Goal: Task Accomplishment & Management: Complete application form

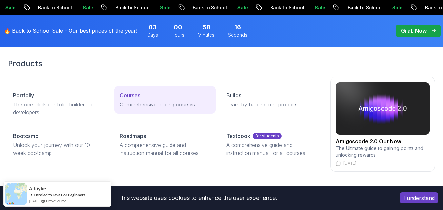
scroll to position [25, 0]
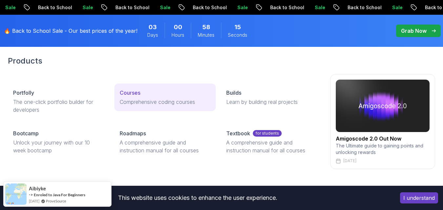
click at [138, 101] on p "Comprehensive coding courses" at bounding box center [165, 102] width 91 height 8
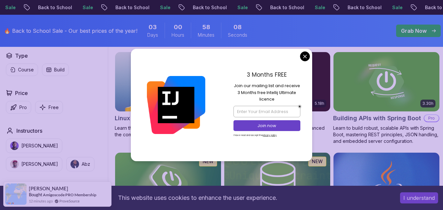
scroll to position [189, 0]
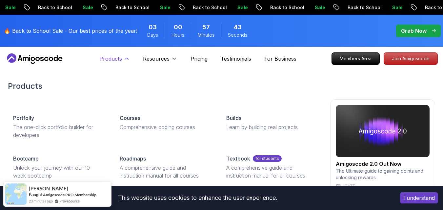
scroll to position [22, 0]
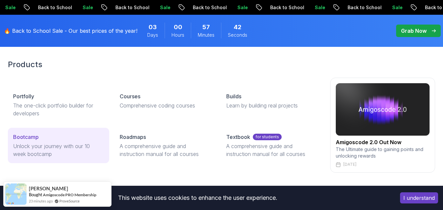
click at [40, 145] on p "Unlock your journey with our 10 week bootcamp" at bounding box center [58, 150] width 91 height 16
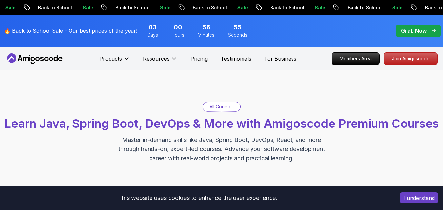
scroll to position [22, 0]
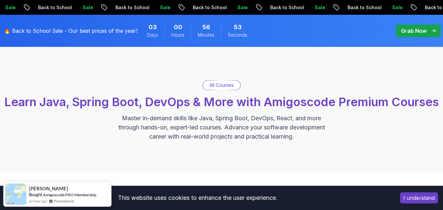
click at [218, 87] on p "All Courses" at bounding box center [221, 85] width 24 height 7
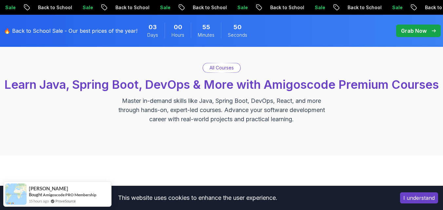
scroll to position [0, 0]
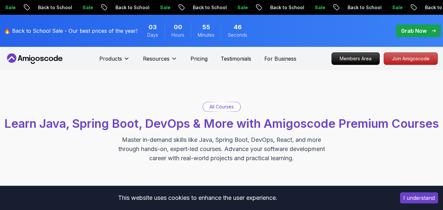
click at [218, 107] on p "All Courses" at bounding box center [221, 107] width 24 height 7
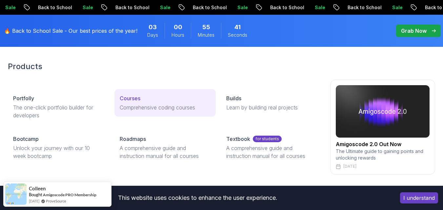
scroll to position [41, 0]
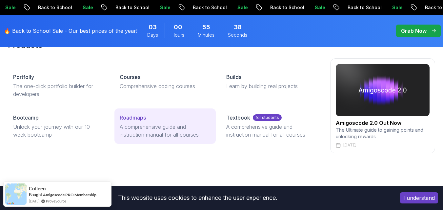
click at [138, 132] on p "A comprehensive guide and instruction manual for all courses" at bounding box center [165, 131] width 91 height 16
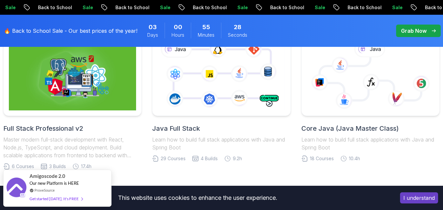
scroll to position [173, 0]
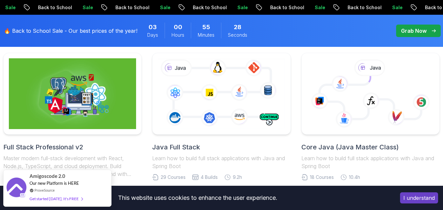
click at [235, 98] on icon at bounding box center [221, 94] width 130 height 72
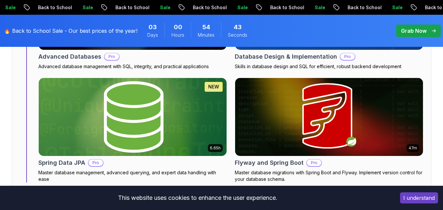
scroll to position [3038, 0]
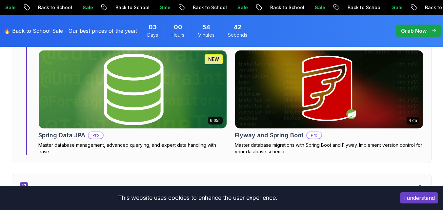
click at [408, 197] on button "I understand" at bounding box center [419, 197] width 38 height 11
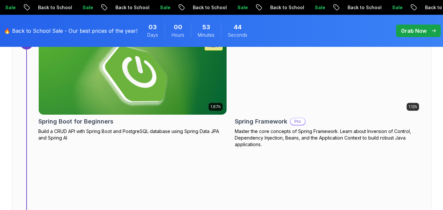
scroll to position [2479, 0]
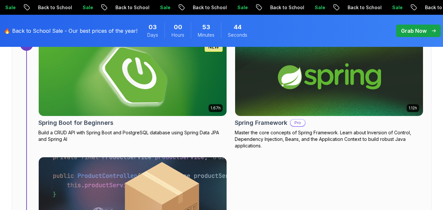
click at [295, 83] on img at bounding box center [328, 77] width 197 height 82
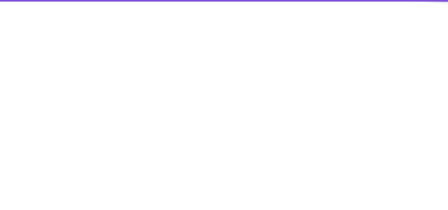
click at [295, 0] on html at bounding box center [224, 0] width 448 height 0
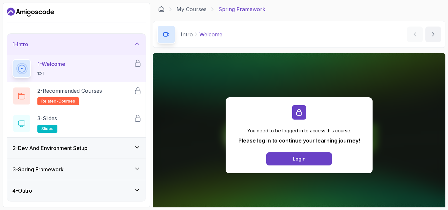
click at [137, 39] on div "1 - Intro" at bounding box center [76, 44] width 138 height 21
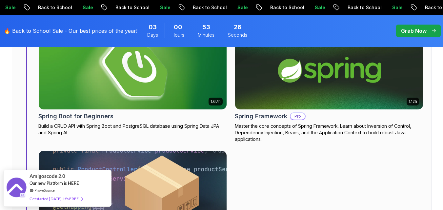
scroll to position [2469, 0]
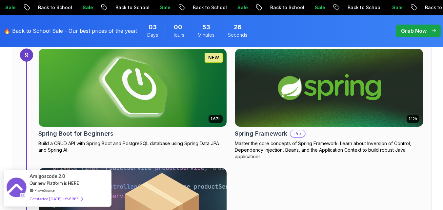
click at [267, 112] on img at bounding box center [328, 88] width 197 height 82
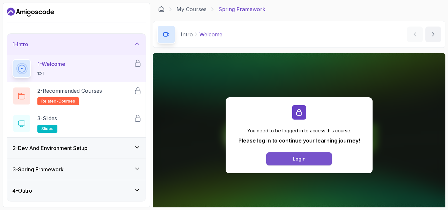
click at [287, 158] on button "Login" at bounding box center [299, 158] width 66 height 13
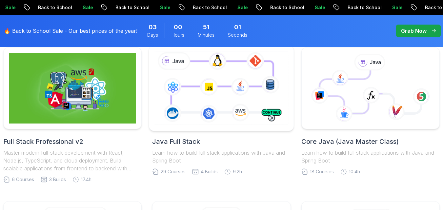
scroll to position [164, 0]
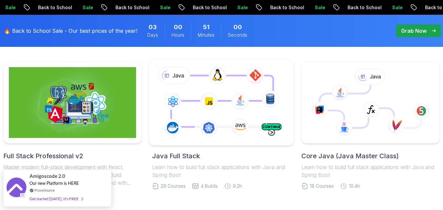
click at [242, 110] on icon at bounding box center [221, 103] width 137 height 76
click at [231, 108] on icon at bounding box center [221, 103] width 137 height 76
click at [212, 99] on icon at bounding box center [221, 103] width 137 height 76
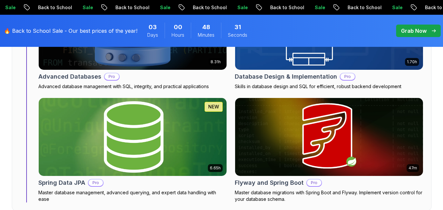
scroll to position [3008, 0]
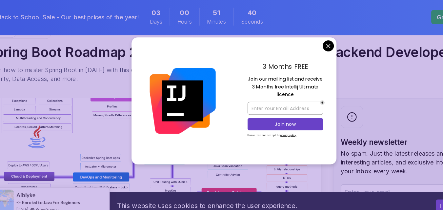
scroll to position [98, 0]
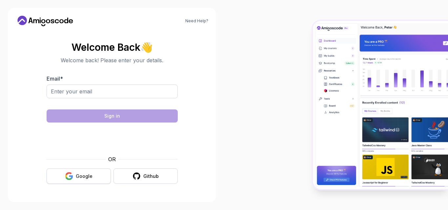
click at [74, 178] on button "Google" at bounding box center [79, 175] width 64 height 15
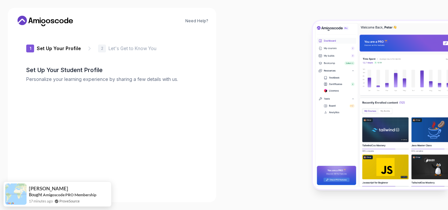
type input "zippycobradf73e"
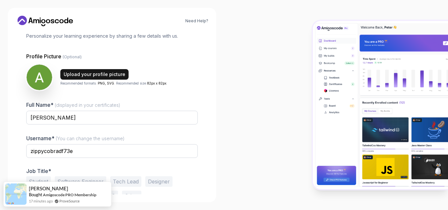
scroll to position [43, 0]
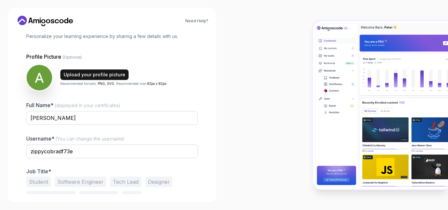
click at [81, 75] on div "Upload your profile picture" at bounding box center [95, 74] width 62 height 7
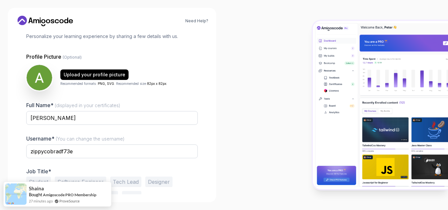
scroll to position [63, 0]
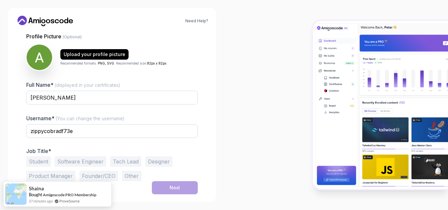
click at [39, 160] on button "Student" at bounding box center [38, 161] width 25 height 10
click at [180, 187] on div "Next" at bounding box center [174, 188] width 10 height 7
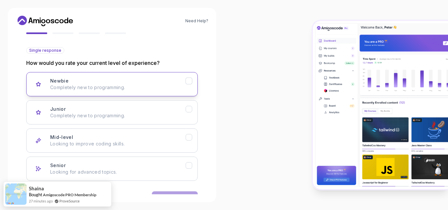
click at [130, 89] on p "Completely new to programming." at bounding box center [117, 87] width 135 height 7
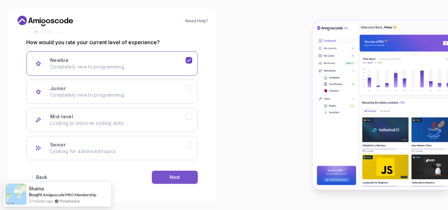
click at [172, 175] on div "Next" at bounding box center [174, 177] width 10 height 7
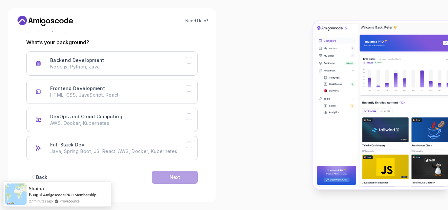
scroll to position [59, 0]
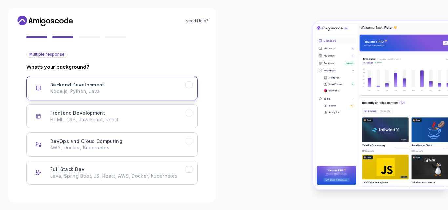
click at [163, 83] on div "Backend Development Node.js, Python, Java" at bounding box center [117, 88] width 135 height 13
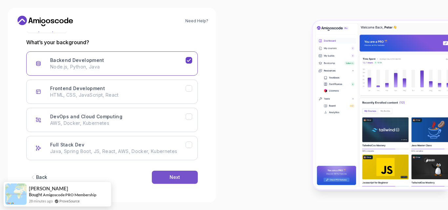
click at [167, 177] on button "Next" at bounding box center [175, 177] width 46 height 13
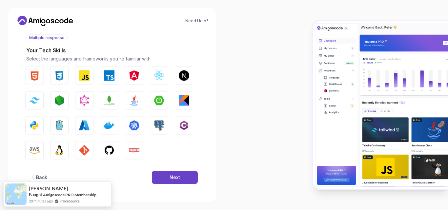
scroll to position [76, 0]
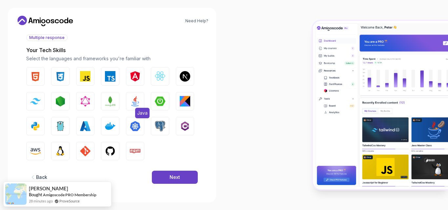
click at [136, 101] on img "button" at bounding box center [135, 101] width 10 height 10
click at [157, 102] on img "button" at bounding box center [160, 101] width 10 height 10
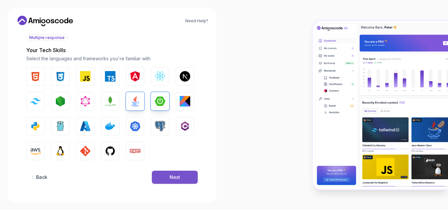
click at [179, 181] on button "Next" at bounding box center [175, 177] width 46 height 13
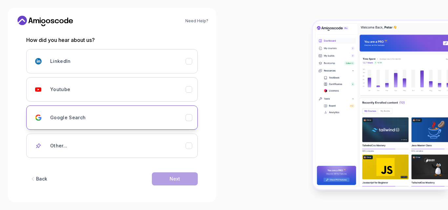
scroll to position [87, 0]
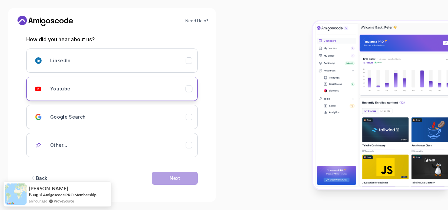
click at [128, 82] on button "Youtube" at bounding box center [111, 89] width 171 height 24
click at [175, 177] on div "Next" at bounding box center [174, 178] width 10 height 7
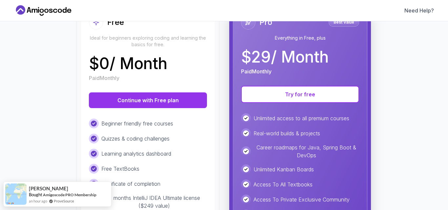
scroll to position [99, 0]
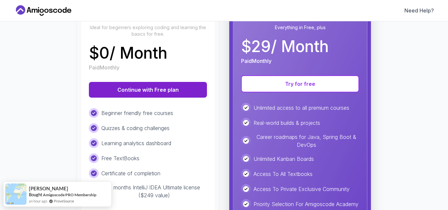
click at [148, 94] on button "Continue with Free plan" at bounding box center [148, 90] width 118 height 16
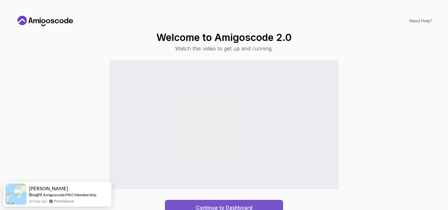
click at [195, 202] on button "Continue to Dashboard" at bounding box center [224, 208] width 118 height 16
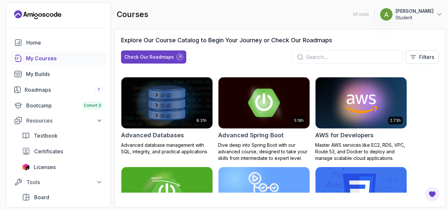
click at [250, 102] on img at bounding box center [264, 102] width 96 height 53
